Goal: Check status: Check status

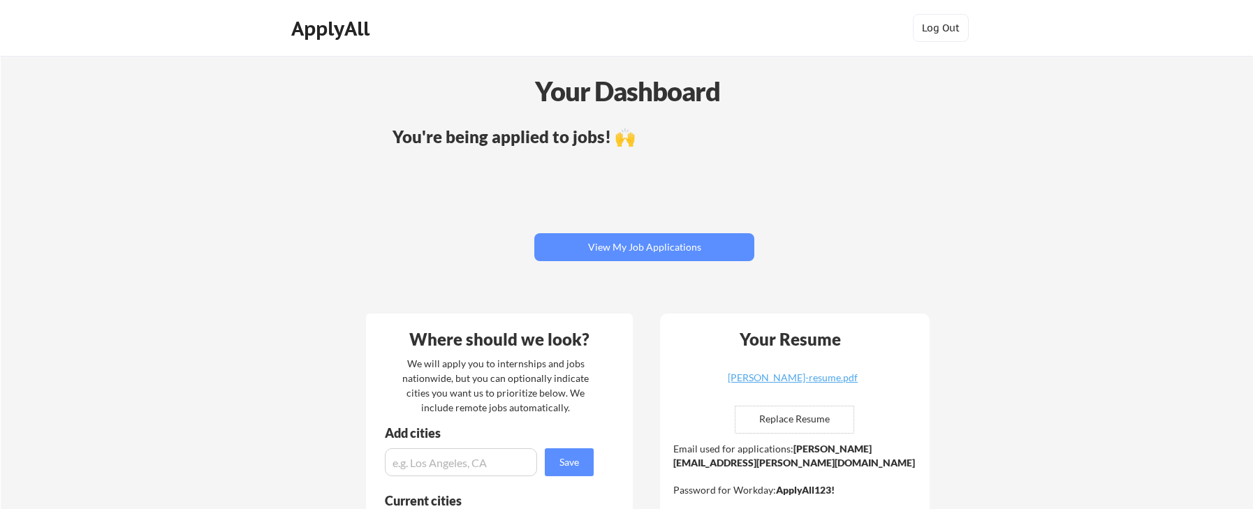
click at [568, 177] on div "You're being applied to jobs! 🙌 View My Job Applications" at bounding box center [643, 212] width 563 height 182
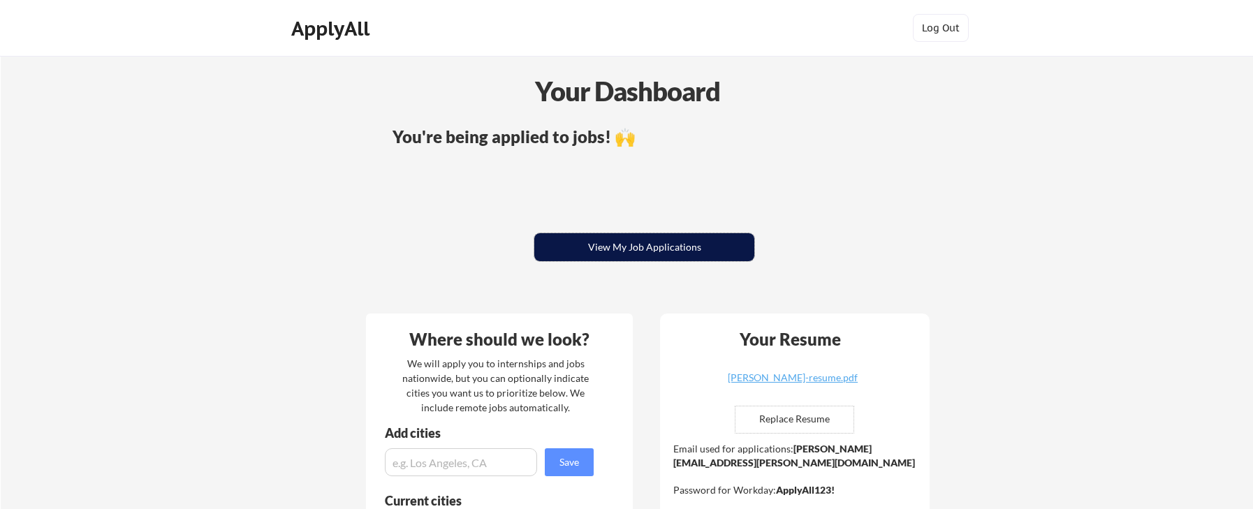
click at [644, 242] on button "View My Job Applications" at bounding box center [644, 247] width 220 height 28
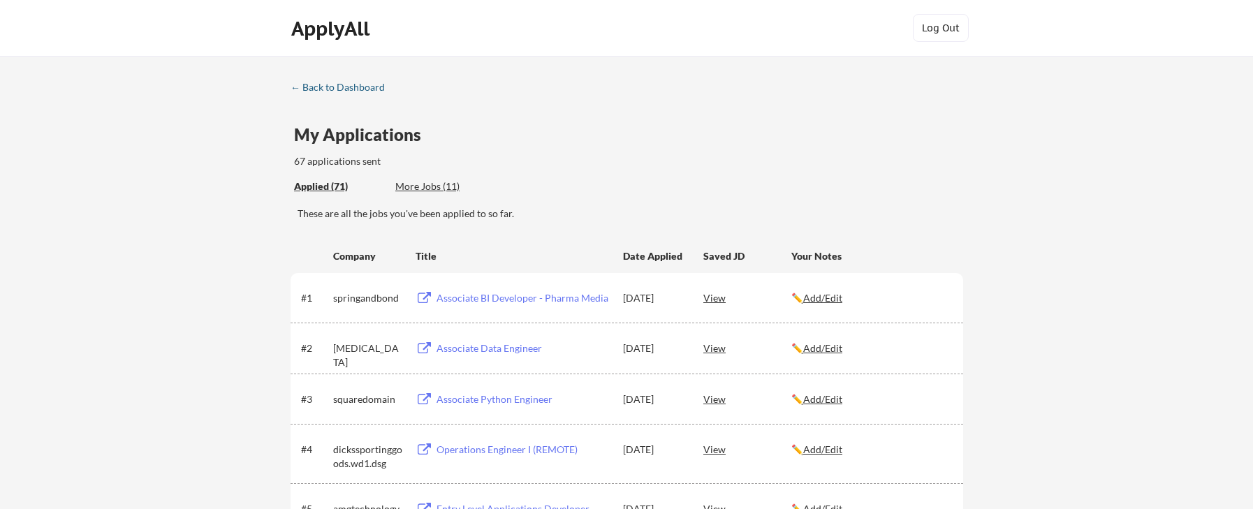
click at [336, 87] on div "← Back to Dashboard" at bounding box center [342, 87] width 105 height 10
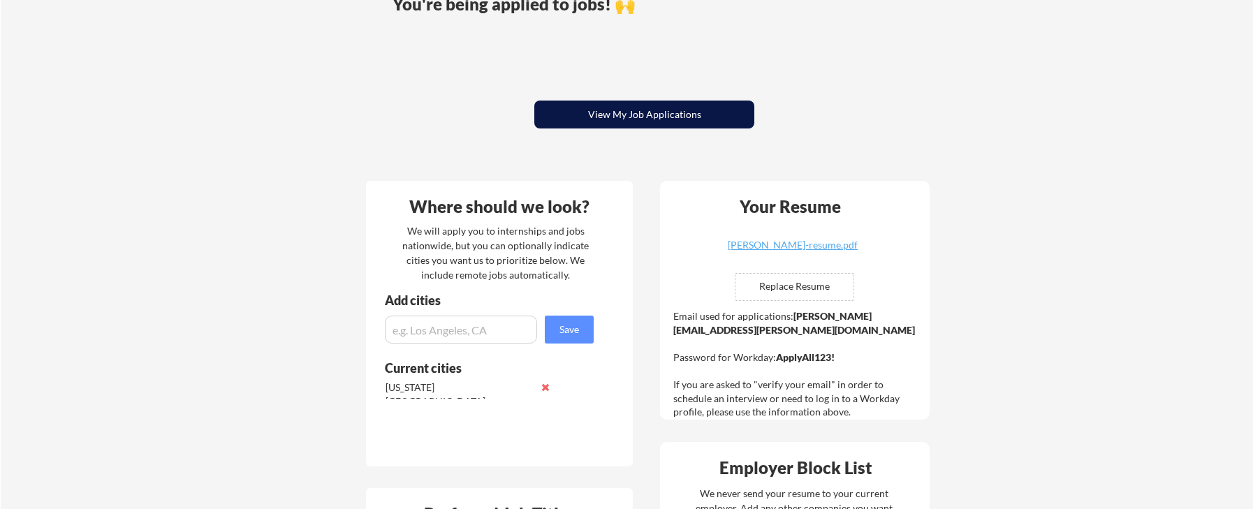
scroll to position [128, 0]
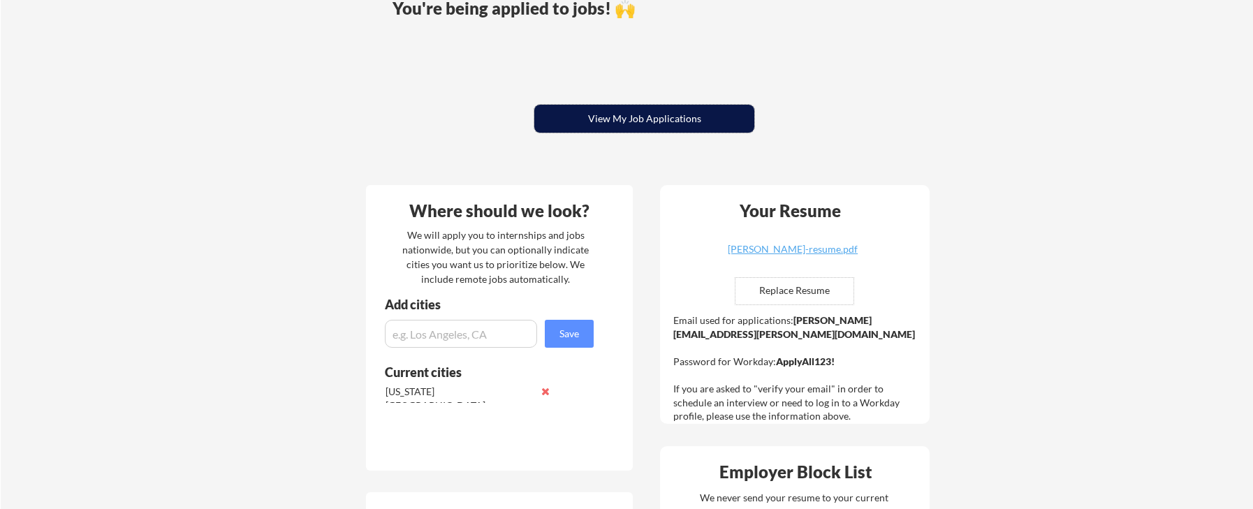
click at [617, 113] on button "View My Job Applications" at bounding box center [644, 119] width 220 height 28
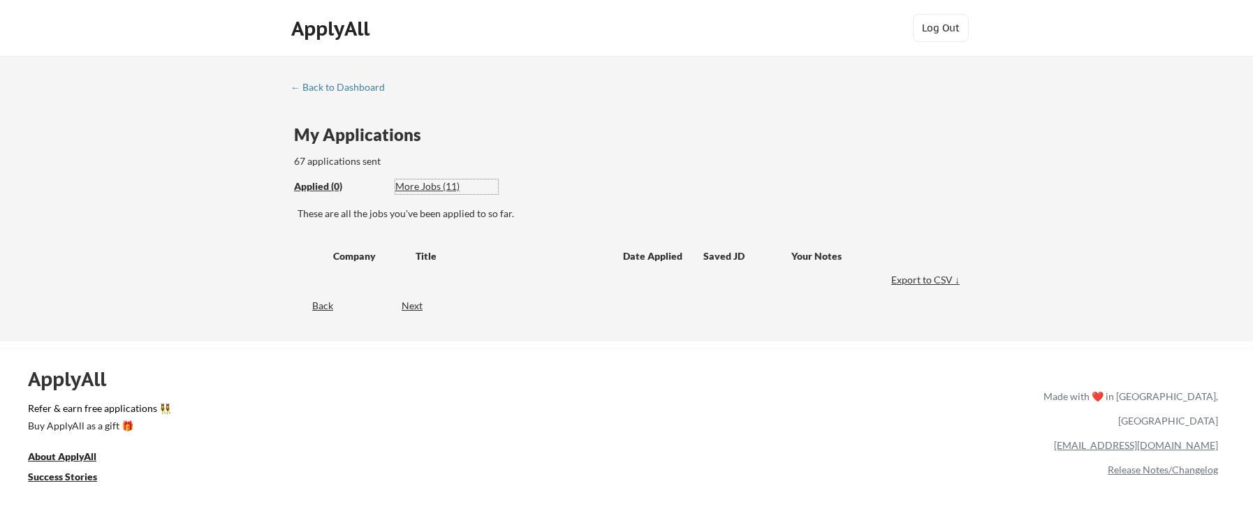
click at [420, 184] on div "More Jobs (11)" at bounding box center [446, 186] width 103 height 14
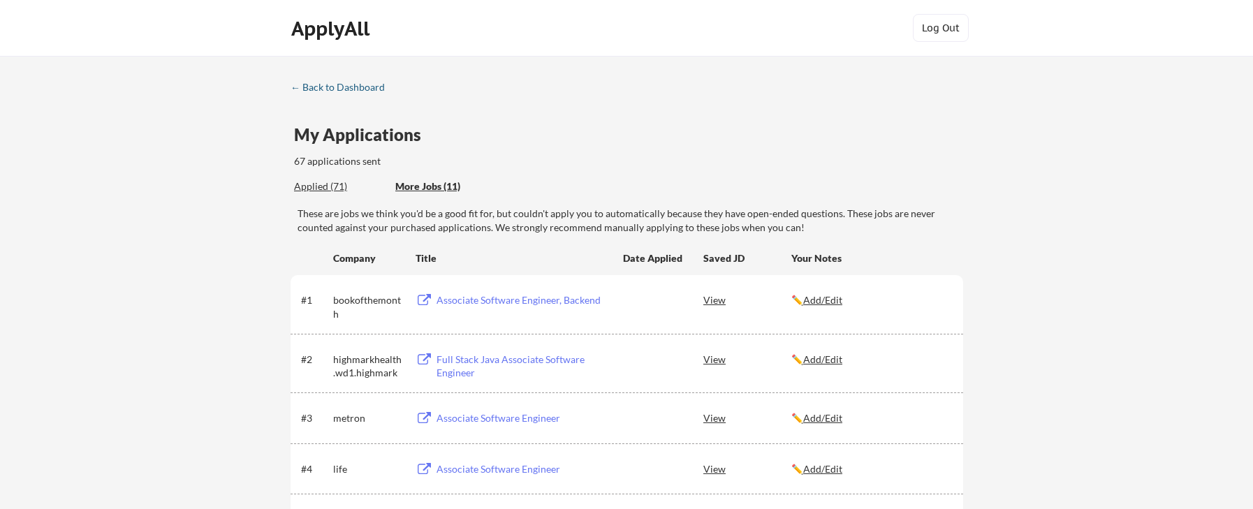
click at [317, 89] on div "← Back to Dashboard" at bounding box center [342, 87] width 105 height 10
